Goal: Check status: Check status

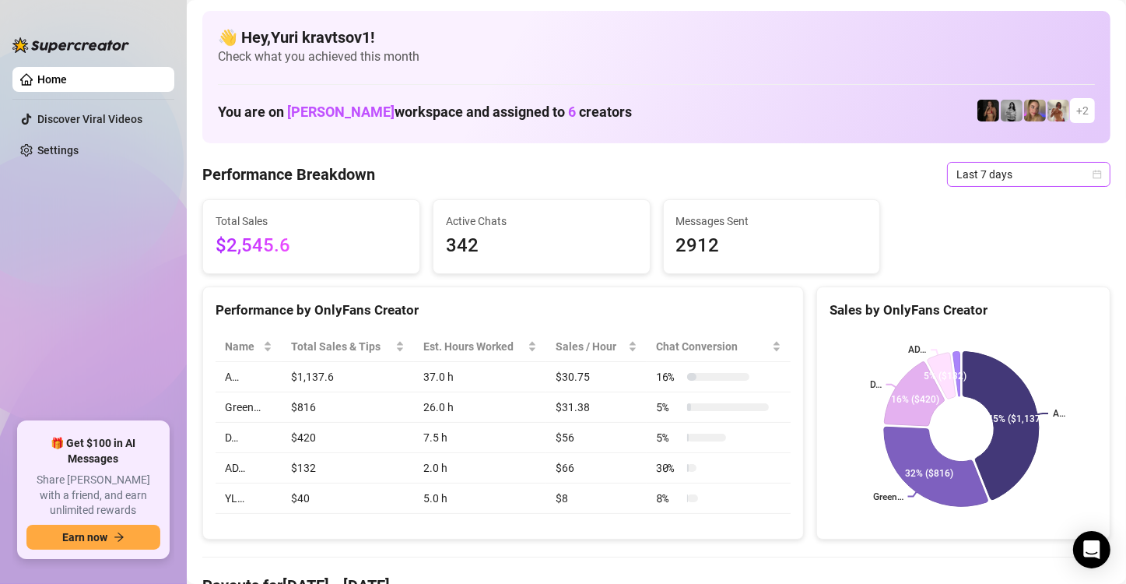
click at [899, 174] on div "Last 7 days" at bounding box center [1028, 174] width 163 height 25
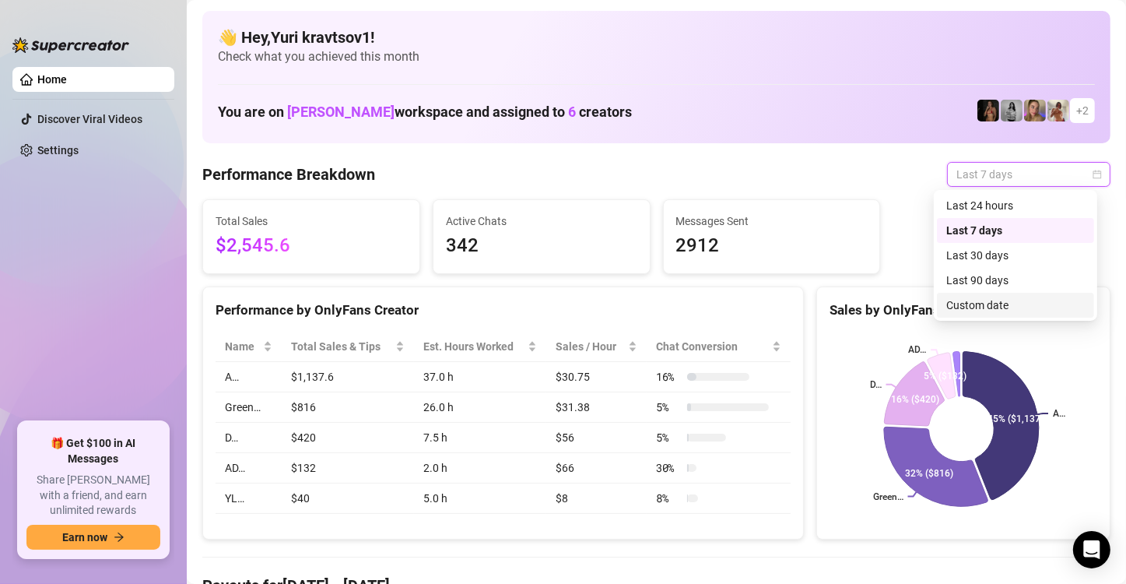
click at [899, 302] on div "Custom date" at bounding box center [1015, 304] width 139 height 17
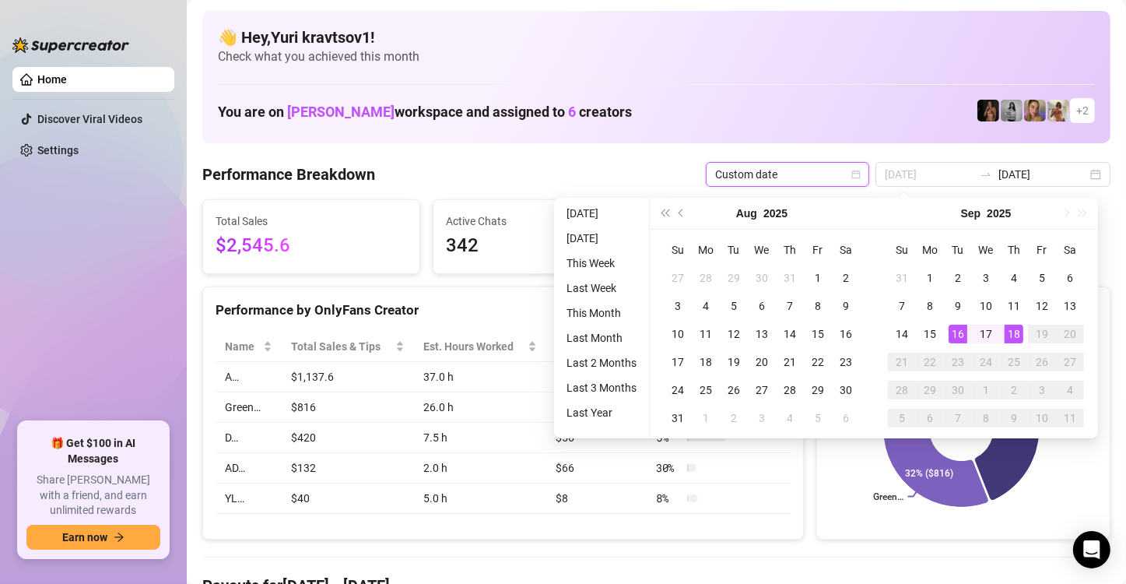
type input "[DATE]"
click at [899, 333] on div "18" at bounding box center [1014, 333] width 19 height 19
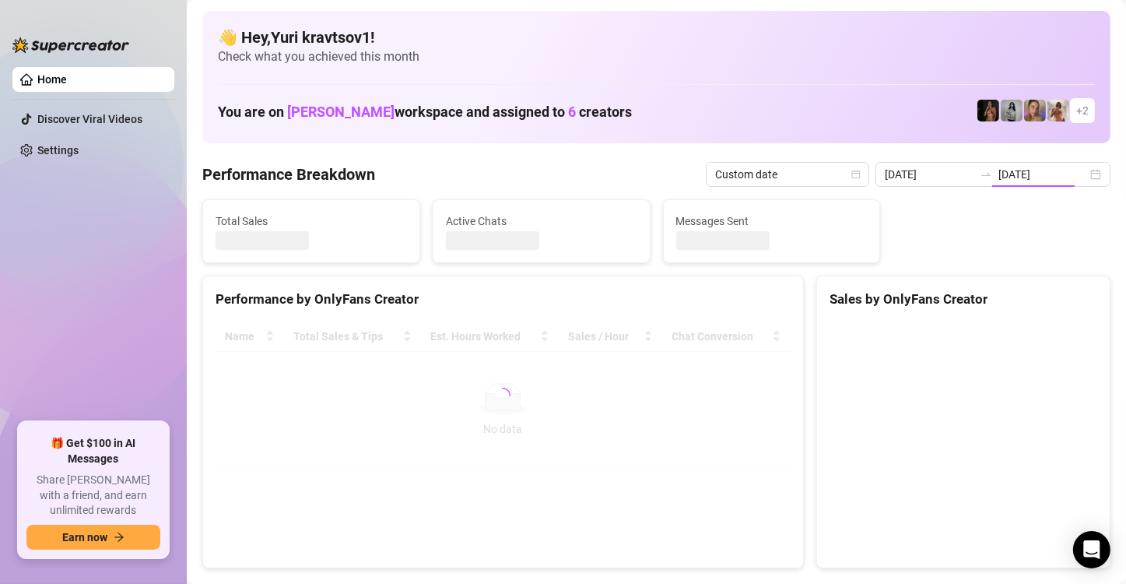
type input "[DATE]"
